Goal: Communication & Community: Ask a question

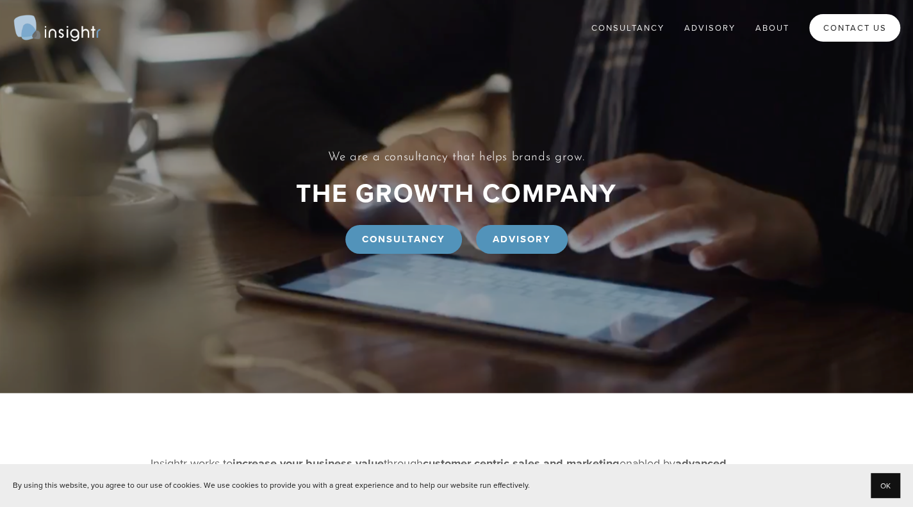
click at [823, 27] on link "Contact Us" at bounding box center [854, 28] width 91 height 28
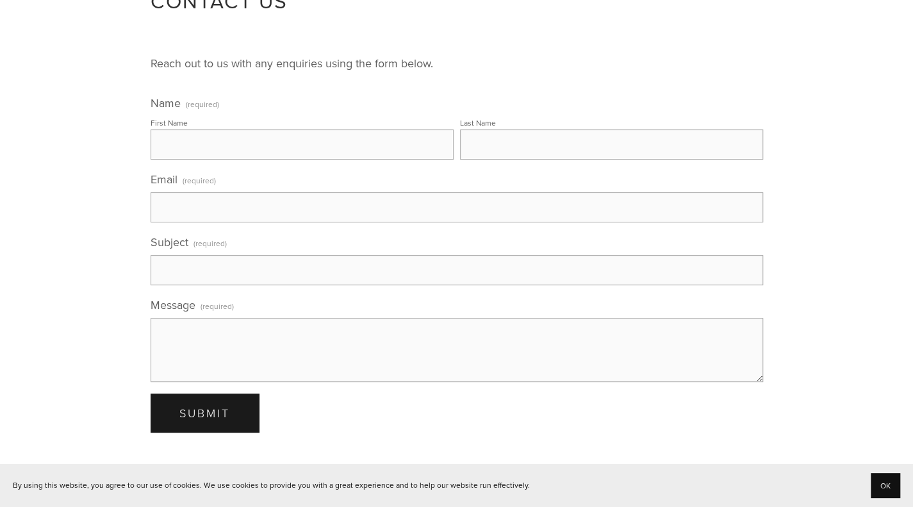
scroll to position [142, 0]
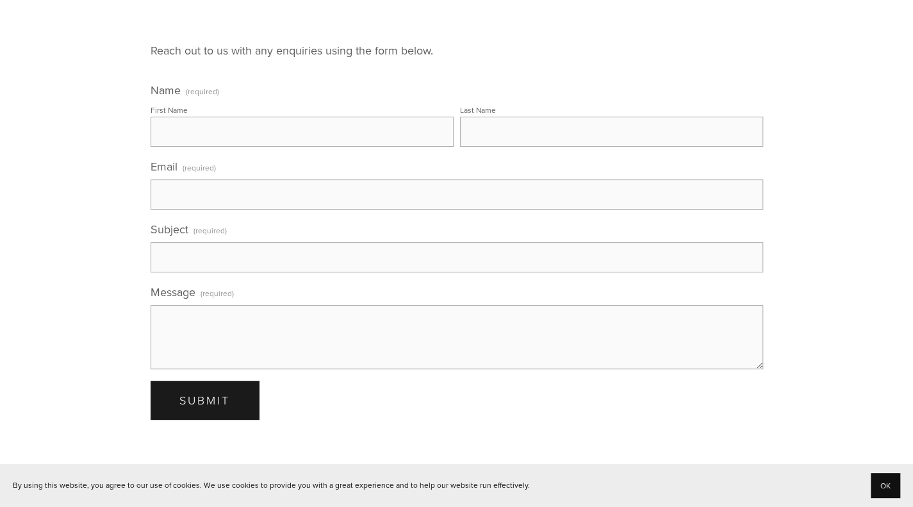
click at [292, 140] on input "First Name" at bounding box center [302, 132] width 303 height 30
type input "Claire"
type input "Genesis"
type input "info@topdomainsellers.com"
click at [256, 261] on input "Subject (required)" at bounding box center [457, 257] width 613 height 30
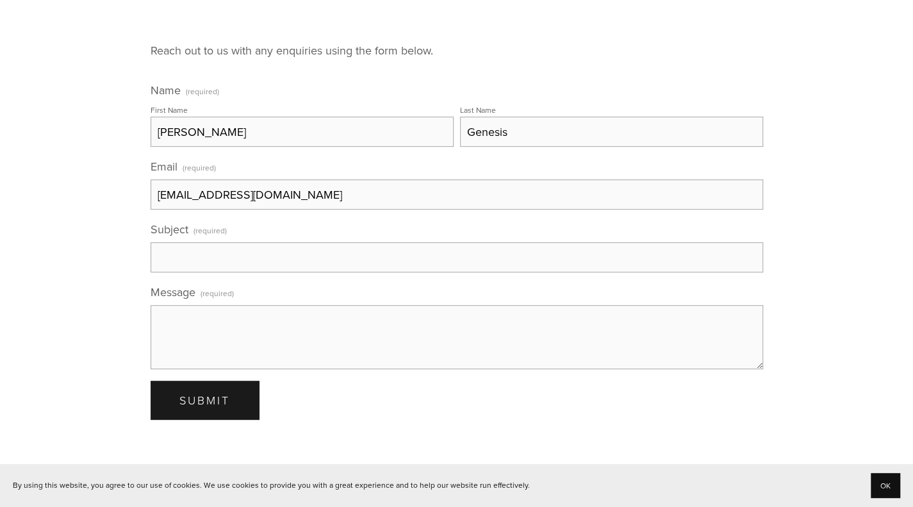
click at [240, 333] on textarea "Message (required)" at bounding box center [457, 337] width 613 height 64
paste textarea "Hello, We wanted to let you know that InsightMarketing. org is now available fo…"
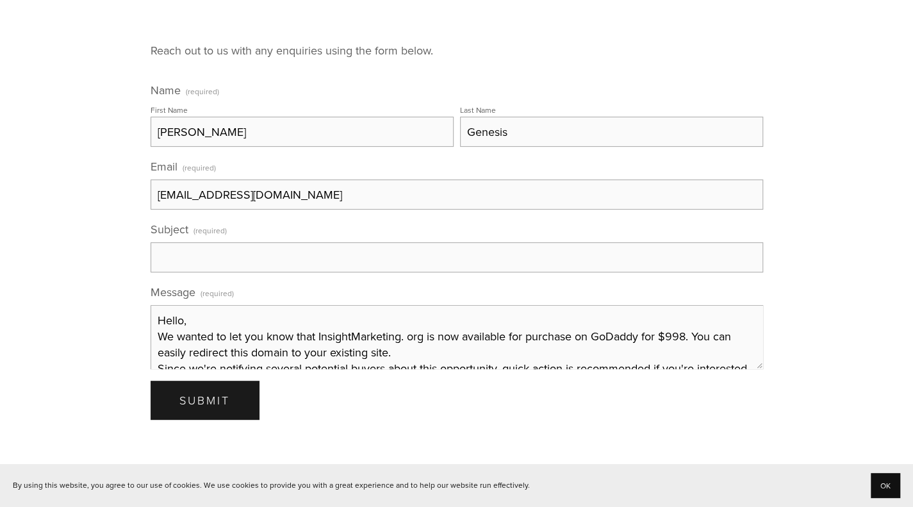
scroll to position [89, 0]
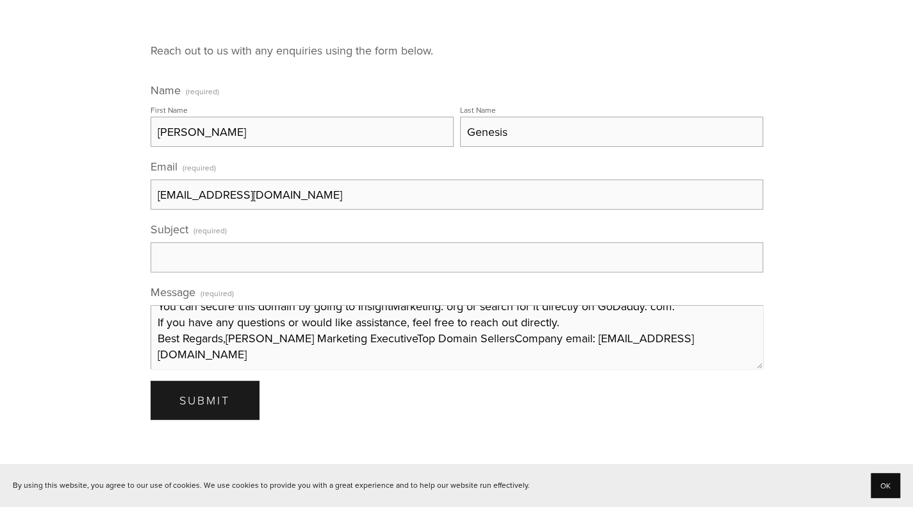
type textarea "Hello, We wanted to let you know that InsightMarketing. org is now available fo…"
click at [226, 265] on input "Subject (required)" at bounding box center [457, 257] width 613 height 30
paste input "InsightMarketing.org is for sale!"
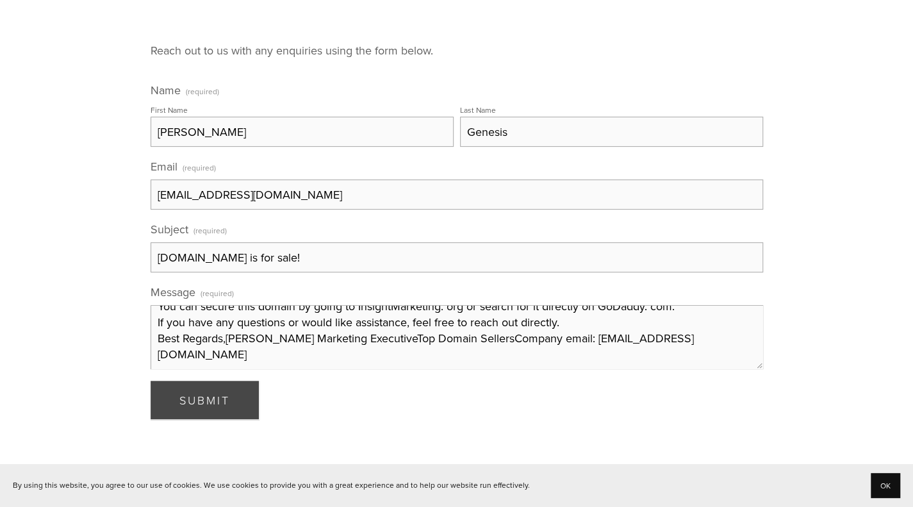
type input "InsightMarketing.org is for sale!"
click at [204, 406] on span "Submit" at bounding box center [204, 399] width 51 height 15
